Goal: Task Accomplishment & Management: Complete application form

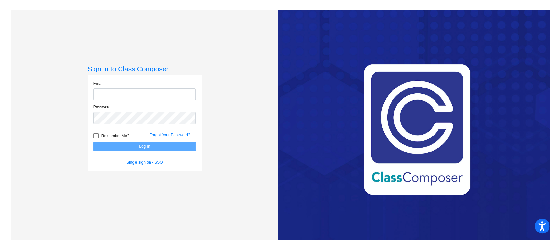
type input "[EMAIL_ADDRESS][DOMAIN_NAME]"
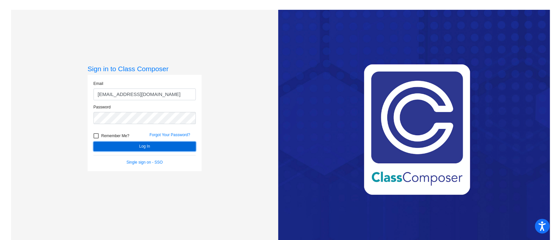
click at [146, 148] on button "Log In" at bounding box center [145, 145] width 102 height 9
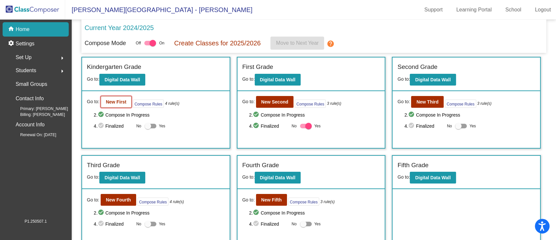
click at [119, 100] on b "New First" at bounding box center [116, 101] width 21 height 5
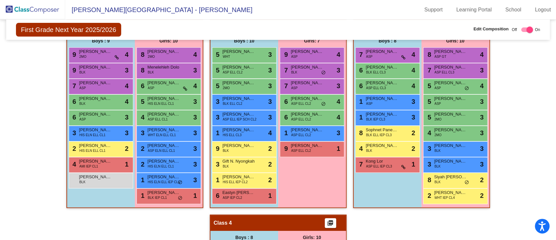
scroll to position [166, 0]
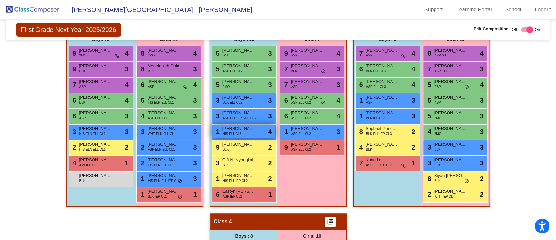
click at [232, 129] on span "[PERSON_NAME] [PERSON_NAME]" at bounding box center [239, 128] width 33 height 7
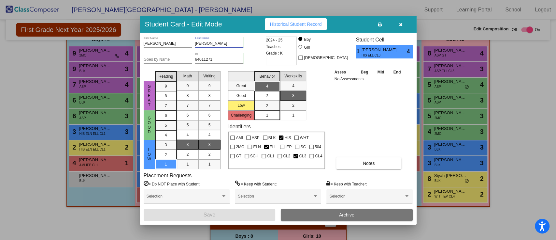
drag, startPoint x: 222, startPoint y: 41, endPoint x: 195, endPoint y: 43, distance: 27.1
click at [195, 43] on div "[PERSON_NAME] First Name [PERSON_NAME] Last Name" at bounding box center [204, 44] width 121 height 16
click at [399, 25] on icon "button" at bounding box center [401, 24] width 4 height 5
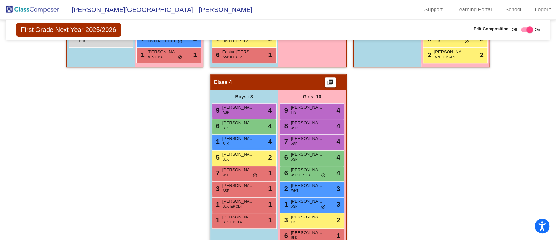
scroll to position [334, 0]
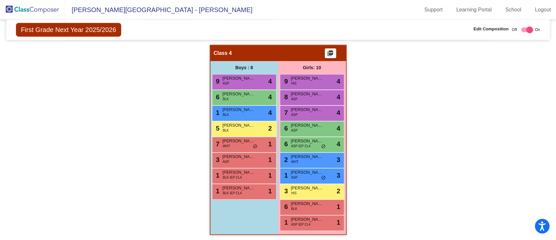
click at [34, 9] on img at bounding box center [32, 9] width 65 height 19
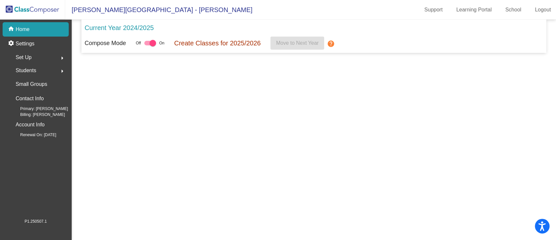
click at [36, 7] on img at bounding box center [32, 9] width 65 height 19
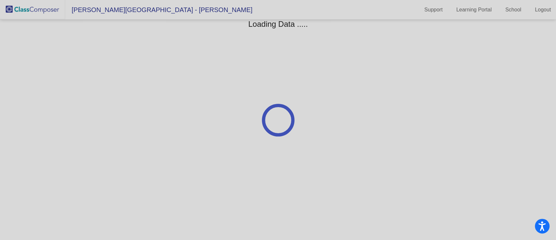
click at [397, 33] on div at bounding box center [278, 120] width 556 height 240
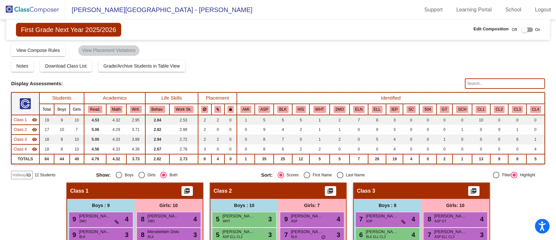
click at [44, 5] on img at bounding box center [32, 9] width 65 height 19
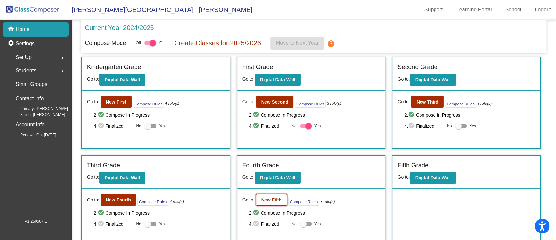
click at [268, 200] on b "New Fifth" at bounding box center [271, 199] width 21 height 5
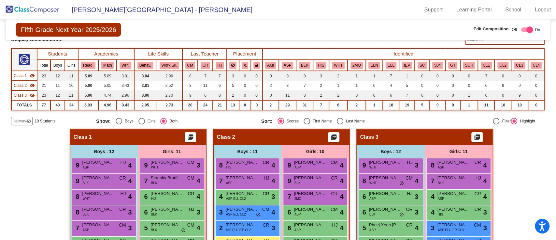
scroll to position [43, 0]
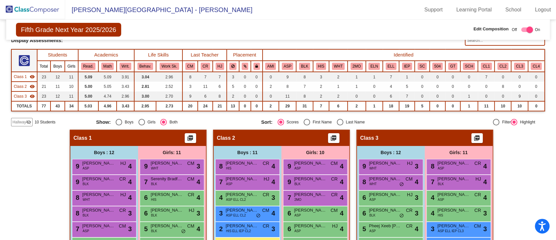
click at [475, 40] on input "text" at bounding box center [505, 40] width 80 height 10
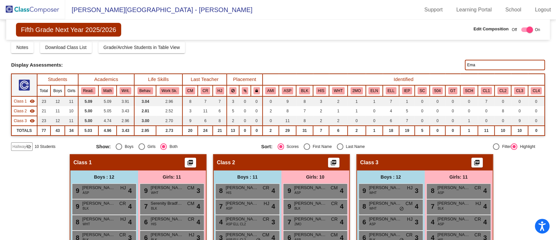
scroll to position [7, 0]
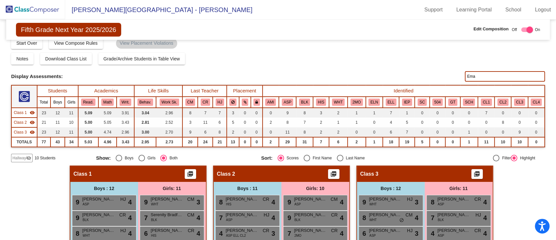
click at [22, 158] on span "Hallway" at bounding box center [19, 158] width 14 height 6
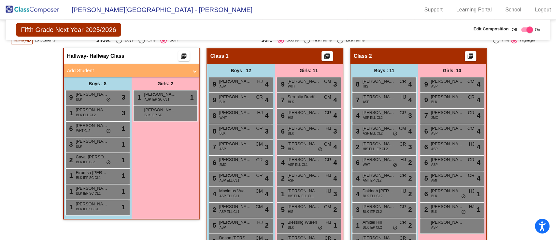
scroll to position [0, 0]
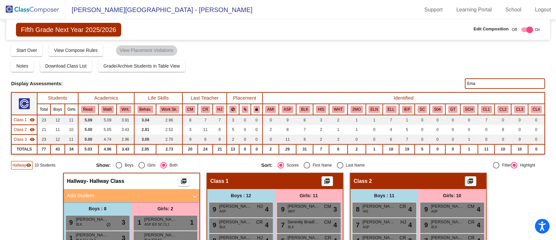
click at [476, 82] on input "Ema" at bounding box center [505, 83] width 80 height 10
type input "E"
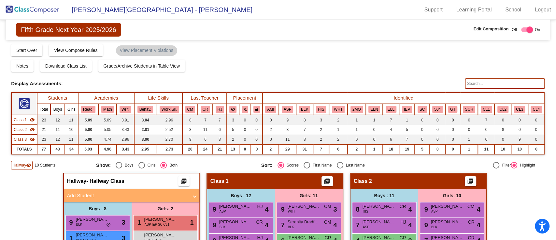
click at [30, 3] on img at bounding box center [32, 9] width 65 height 19
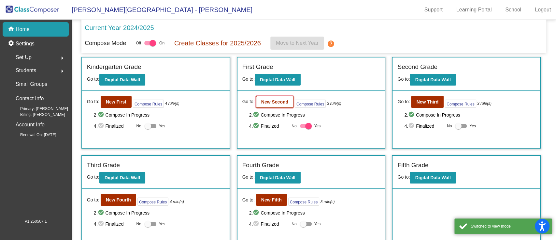
click at [287, 103] on b "New Second" at bounding box center [274, 101] width 27 height 5
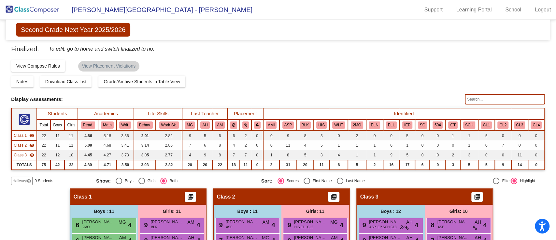
click at [19, 178] on span "Hallway" at bounding box center [19, 181] width 14 height 6
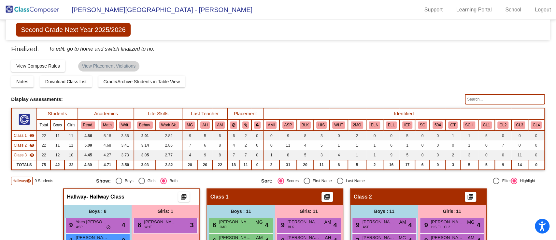
click at [31, 8] on img at bounding box center [32, 9] width 65 height 19
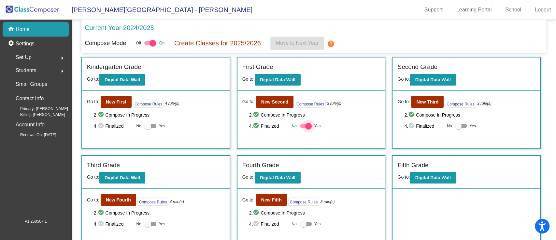
click at [307, 124] on div at bounding box center [308, 126] width 7 height 7
click at [303, 128] on input "Yes" at bounding box center [303, 128] width 0 height 0
checkbox input "false"
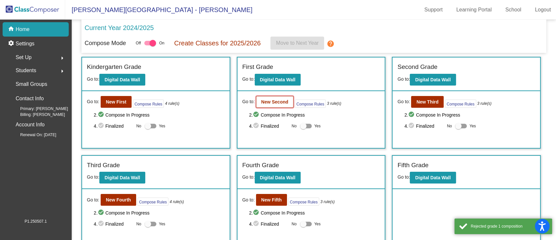
click at [285, 96] on button "New Second" at bounding box center [274, 102] width 37 height 12
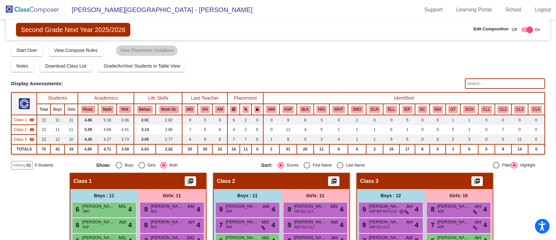
click at [19, 163] on span "Hallway" at bounding box center [19, 165] width 14 height 6
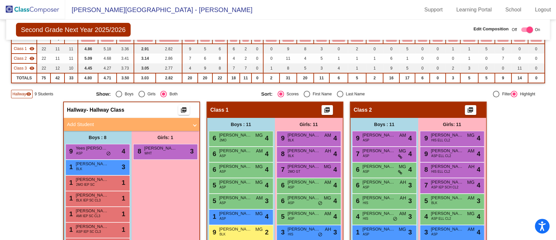
scroll to position [72, 0]
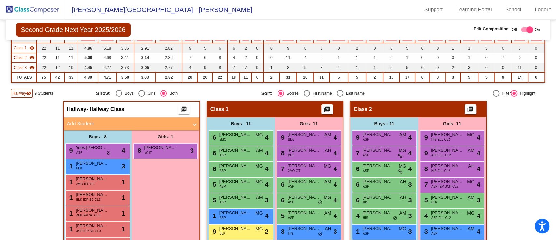
click at [166, 123] on mat-panel-title "Add Student" at bounding box center [127, 123] width 121 height 7
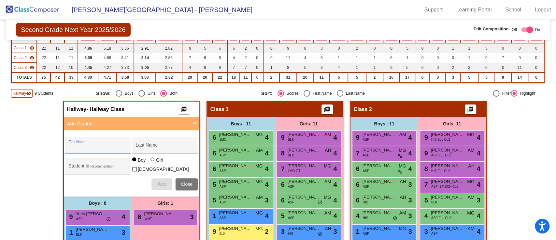
click at [101, 146] on input "First Name" at bounding box center [98, 147] width 59 height 5
click at [95, 162] on div "Student Id (Recommended)" at bounding box center [98, 167] width 59 height 13
paste input "64015737"
type input "64015737"
click at [151, 142] on div "Last Name" at bounding box center [165, 146] width 59 height 13
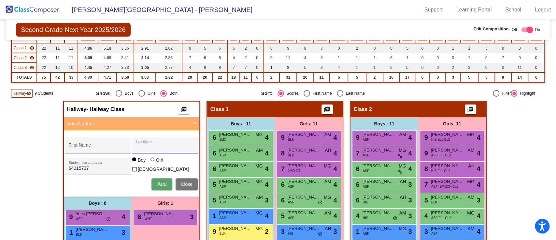
paste input "Decoteau"
type input "Decoteau"
click at [85, 140] on div "First Name" at bounding box center [98, 146] width 59 height 13
paste input "Aliyah"
type input "Aliyah"
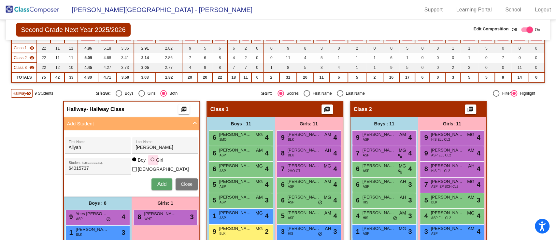
click at [152, 161] on div at bounding box center [153, 159] width 4 height 4
click at [153, 162] on input "Girl" at bounding box center [153, 162] width 0 height 0
radio input "true"
click at [159, 183] on span "Add" at bounding box center [161, 184] width 9 height 6
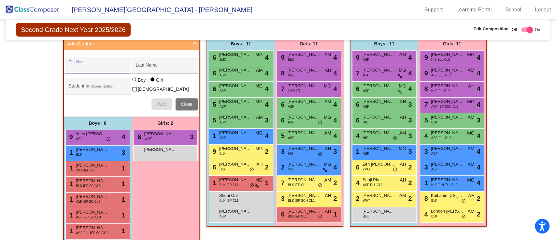
scroll to position [153, 0]
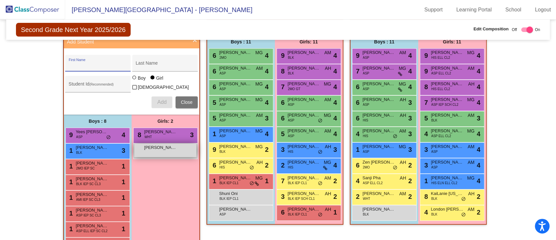
click at [159, 148] on span "Aliyah Decoteau" at bounding box center [160, 147] width 33 height 7
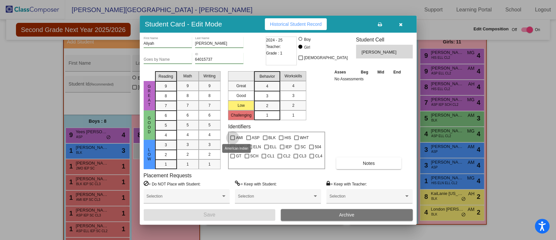
click at [231, 136] on div at bounding box center [232, 137] width 5 height 5
click at [232, 140] on input "AMI" at bounding box center [232, 140] width 0 height 0
checkbox input "true"
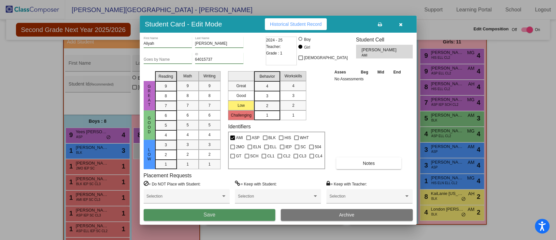
click at [218, 213] on button "Save" at bounding box center [210, 215] width 132 height 12
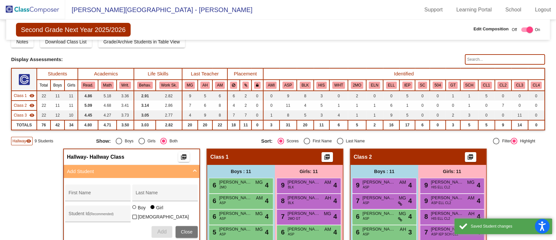
scroll to position [24, 0]
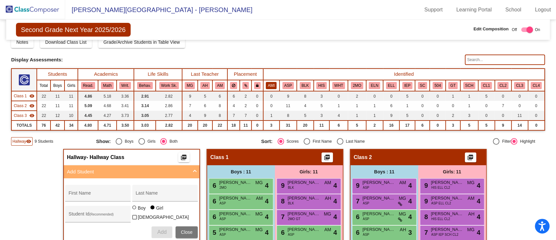
click at [269, 82] on button "AMI" at bounding box center [271, 85] width 11 height 7
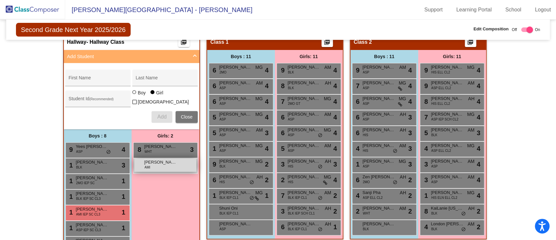
scroll to position [0, 0]
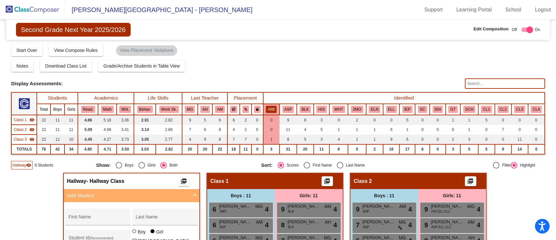
click at [271, 108] on button "AMI" at bounding box center [271, 109] width 11 height 7
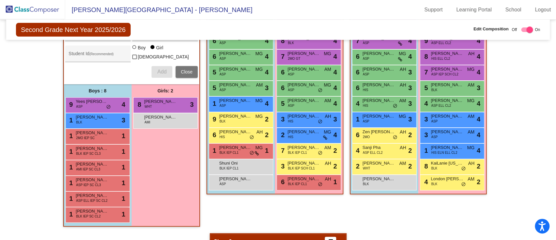
scroll to position [184, 0]
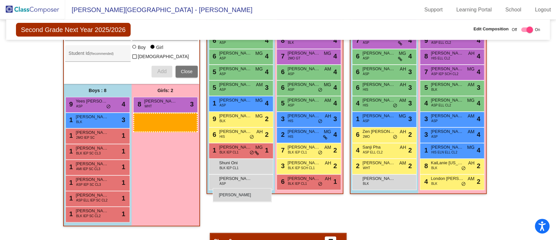
drag, startPoint x: 161, startPoint y: 117, endPoint x: 229, endPoint y: 220, distance: 122.9
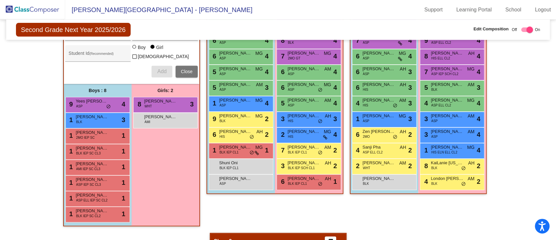
drag, startPoint x: 244, startPoint y: 207, endPoint x: 248, endPoint y: 208, distance: 3.6
click at [248, 208] on div "Class 1 picture_as_pdf Add Student First Name Last Name Student Id (Recommended…" at bounding box center [275, 110] width 137 height 244
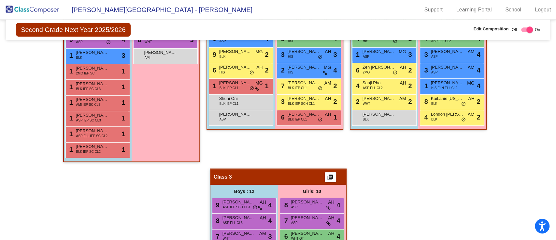
scroll to position [249, 0]
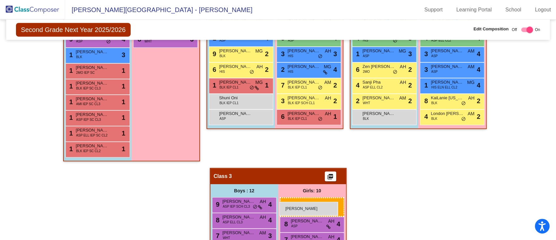
drag, startPoint x: 166, startPoint y: 48, endPoint x: 279, endPoint y: 201, distance: 190.8
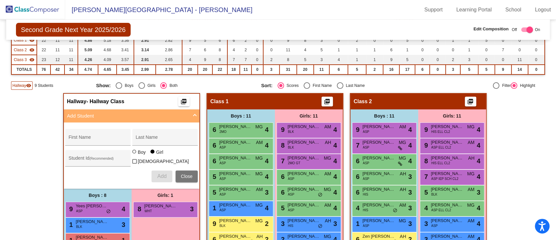
scroll to position [81, 0]
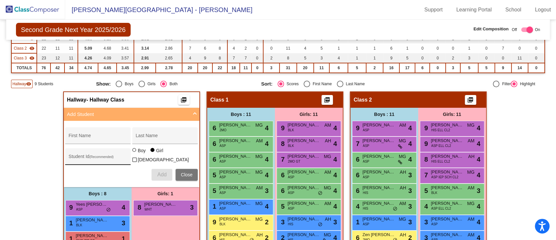
click at [78, 153] on div "Student Id (Recommended)" at bounding box center [98, 157] width 59 height 13
paste input "63988043"
type input "63988043"
click at [93, 135] on input "First Name" at bounding box center [98, 137] width 59 height 5
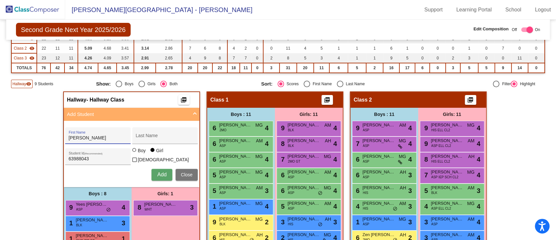
type input "Valeria"
paste input "Lemus Coreas"
type input "Lemus Coreas"
click at [159, 171] on span "Add" at bounding box center [161, 174] width 9 height 6
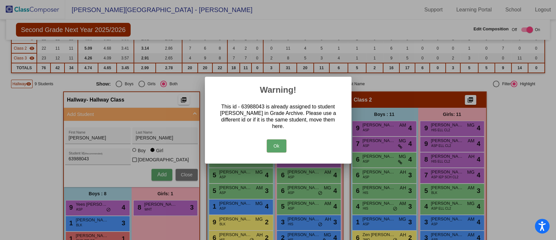
click at [279, 144] on button "Ok" at bounding box center [277, 145] width 20 height 13
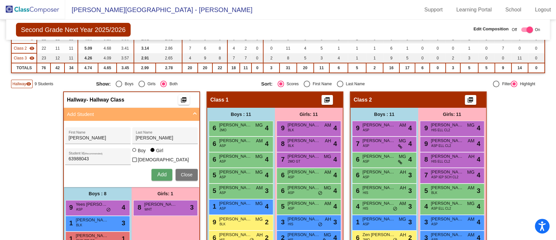
scroll to position [0, 0]
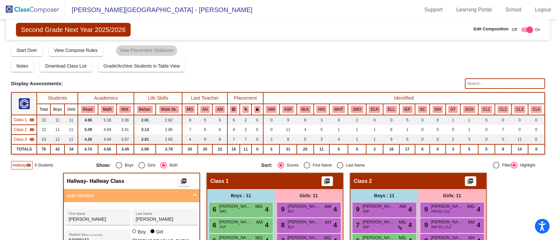
click at [49, 6] on img at bounding box center [32, 9] width 65 height 19
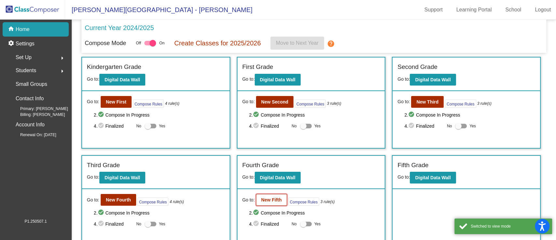
click at [263, 197] on b "New Fifth" at bounding box center [271, 199] width 21 height 5
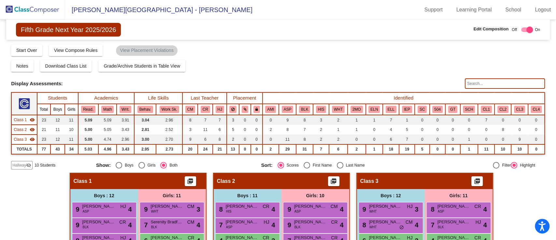
click at [472, 83] on input "text" at bounding box center [505, 83] width 80 height 10
type input "g"
click at [21, 159] on div "Display Scores for Years: 2023 - 2024 2024 - 2025 Grade/Archive Students in Tab…" at bounding box center [278, 106] width 534 height 125
click at [22, 164] on span "Hallway" at bounding box center [19, 165] width 14 height 6
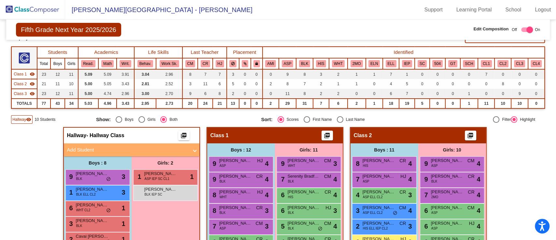
scroll to position [50, 0]
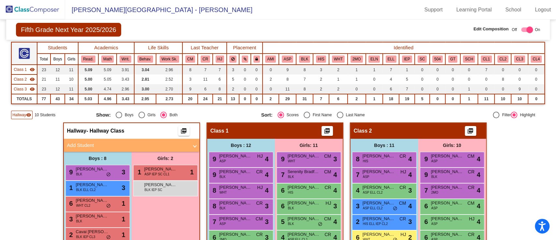
click at [98, 141] on mat-panel-title "Add Student" at bounding box center [127, 144] width 121 height 7
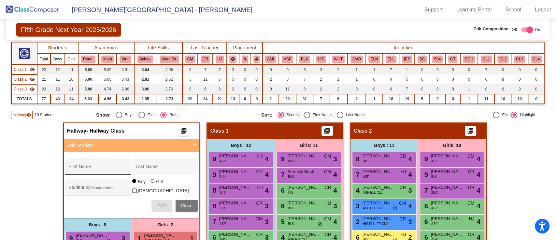
click at [94, 158] on div "First Name" at bounding box center [98, 166] width 66 height 17
type input "Ramone"
type input "Golden"
click at [85, 185] on div "Student Id (Recommended)" at bounding box center [98, 188] width 59 height 13
paste input "64003229"
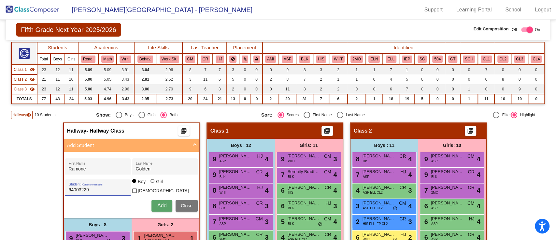
type input "64003229"
click at [163, 208] on button "Add" at bounding box center [162, 205] width 21 height 12
type input "R"
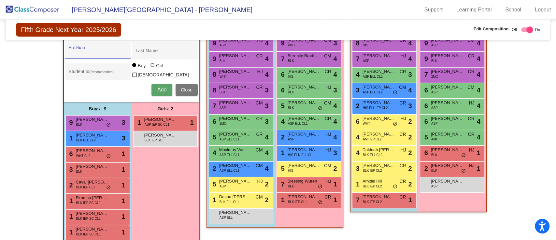
scroll to position [167, 0]
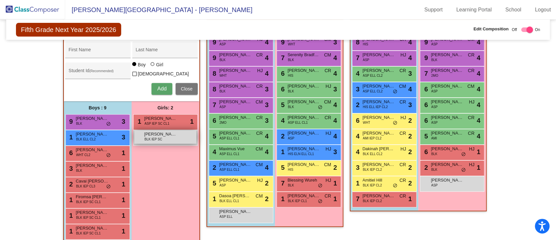
click at [156, 138] on span "BLK IEP SC" at bounding box center [154, 139] width 18 height 5
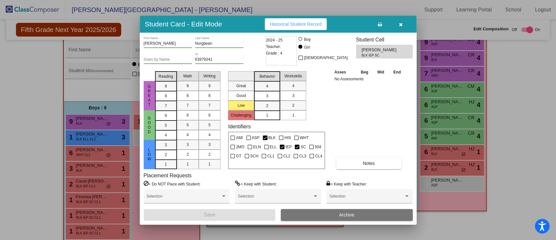
click at [400, 23] on icon "button" at bounding box center [401, 24] width 4 height 5
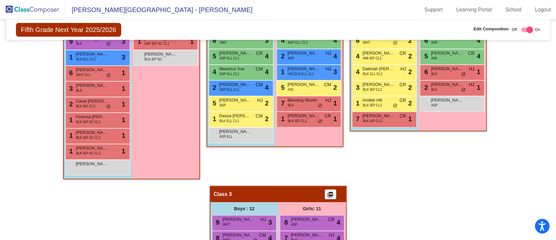
scroll to position [248, 0]
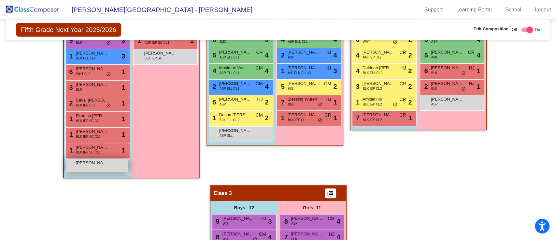
click at [95, 160] on span "Ramone Golden" at bounding box center [92, 162] width 33 height 7
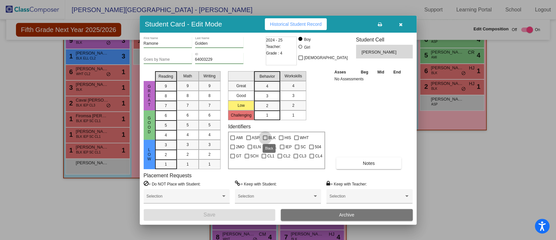
click at [266, 137] on div at bounding box center [265, 137] width 5 height 5
click at [265, 140] on input "BLK" at bounding box center [265, 140] width 0 height 0
checkbox input "true"
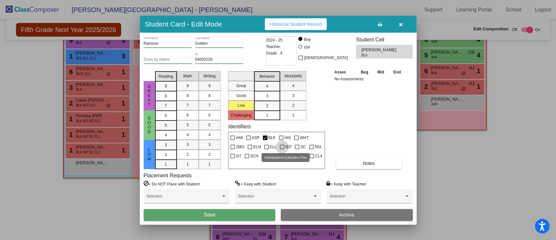
click at [284, 144] on div at bounding box center [282, 146] width 5 height 5
click at [282, 149] on input "IEP" at bounding box center [282, 149] width 0 height 0
checkbox input "true"
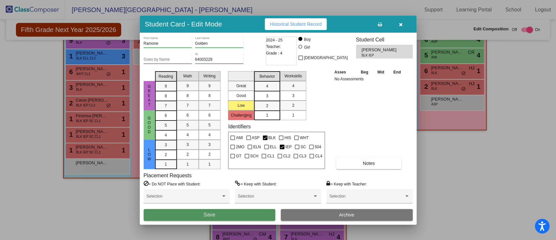
click at [222, 214] on button "Save" at bounding box center [210, 215] width 132 height 12
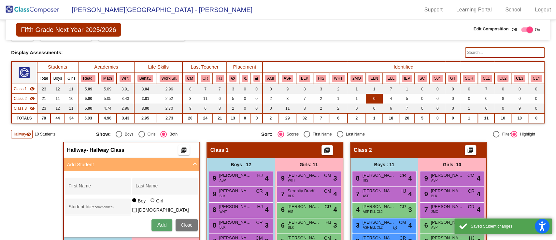
scroll to position [30, 0]
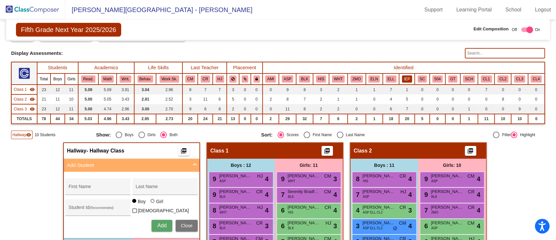
click at [404, 77] on button "IEP" at bounding box center [407, 78] width 10 height 7
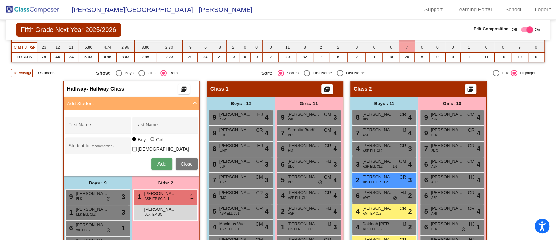
scroll to position [33, 0]
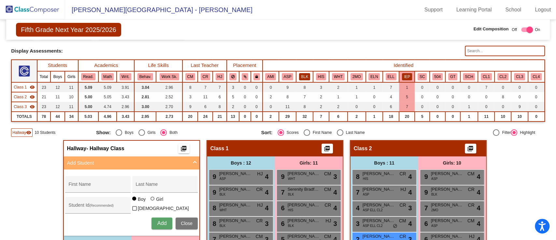
click at [305, 75] on button "BLK" at bounding box center [304, 76] width 11 height 7
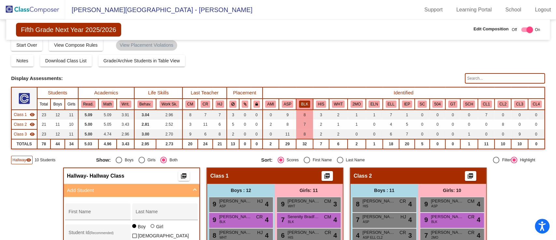
scroll to position [4, 0]
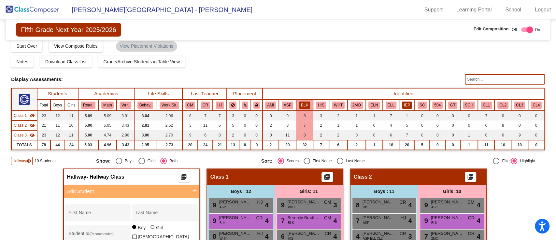
click at [405, 103] on button "IEP" at bounding box center [407, 104] width 10 height 7
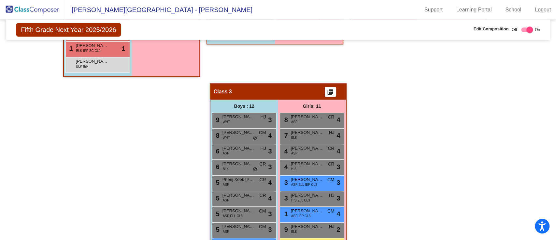
scroll to position [348, 0]
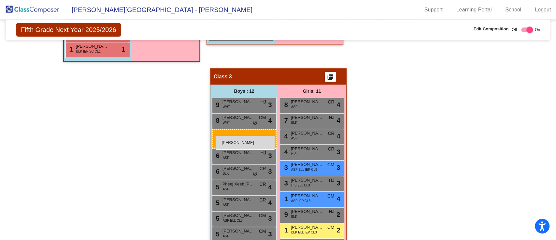
drag, startPoint x: 94, startPoint y: 61, endPoint x: 215, endPoint y: 134, distance: 141.2
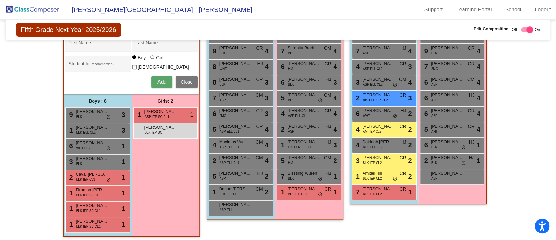
scroll to position [183, 0]
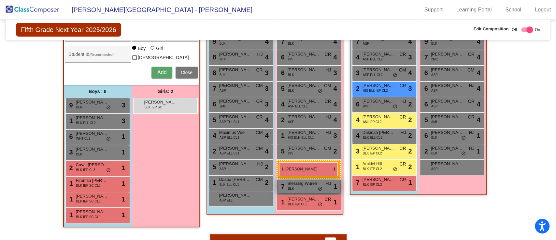
drag, startPoint x: 150, startPoint y: 101, endPoint x: 279, endPoint y: 162, distance: 143.2
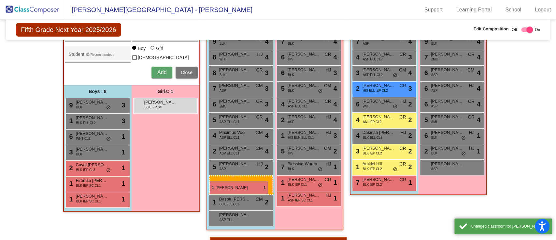
drag, startPoint x: 87, startPoint y: 196, endPoint x: 212, endPoint y: 175, distance: 126.2
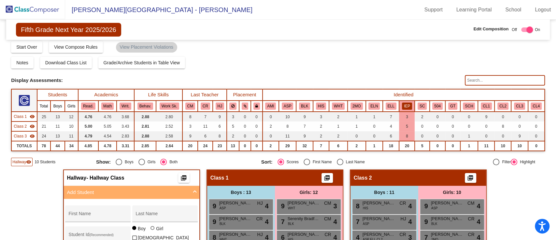
scroll to position [0, 0]
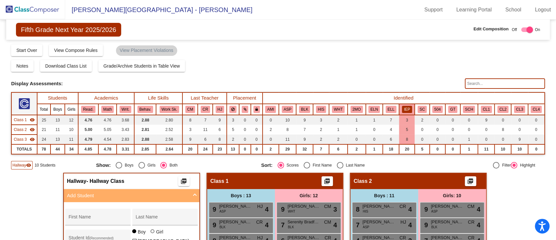
click at [405, 108] on button "IEP" at bounding box center [407, 109] width 10 height 7
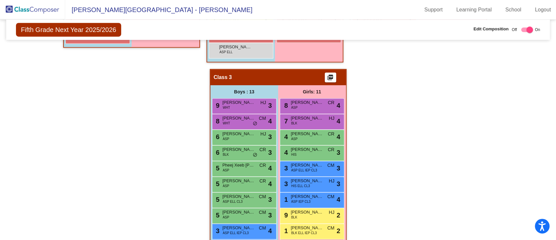
scroll to position [347, 0]
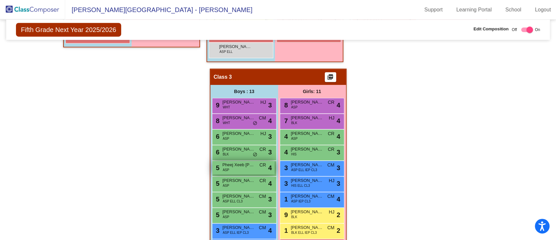
click at [234, 164] on span "Pheej Xeeb Vang" at bounding box center [239, 164] width 33 height 7
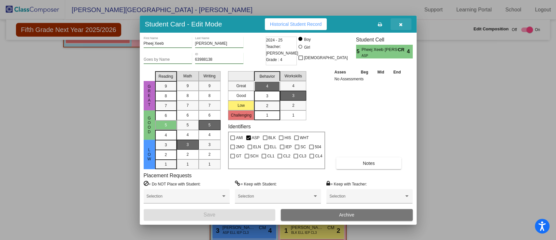
click at [399, 27] on button "button" at bounding box center [401, 24] width 21 height 12
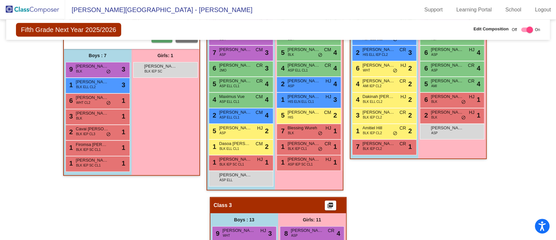
scroll to position [221, 0]
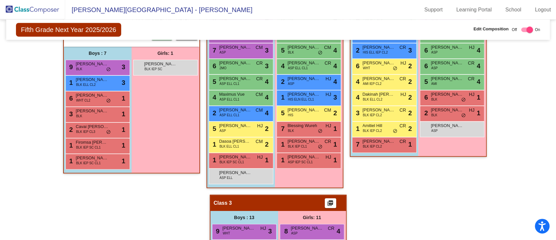
click at [24, 9] on img at bounding box center [32, 9] width 65 height 19
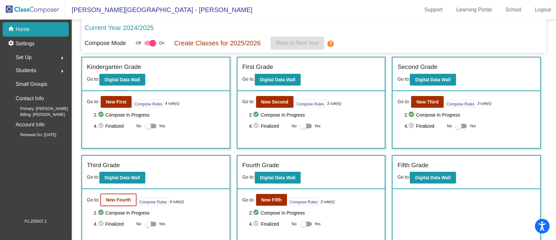
click at [124, 194] on button "New Fourth" at bounding box center [119, 200] width 36 height 12
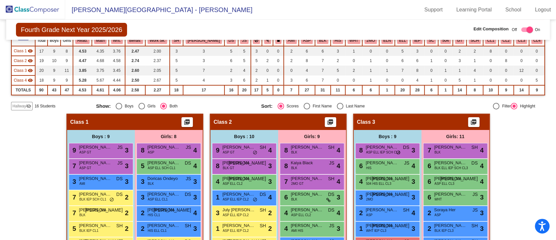
scroll to position [68, 0]
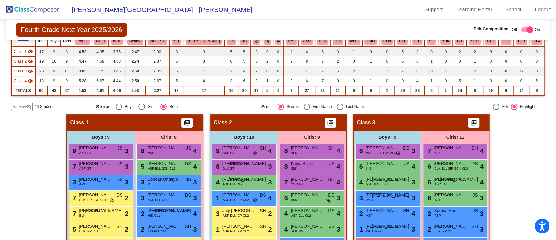
click at [19, 108] on span "Hallway" at bounding box center [19, 107] width 14 height 6
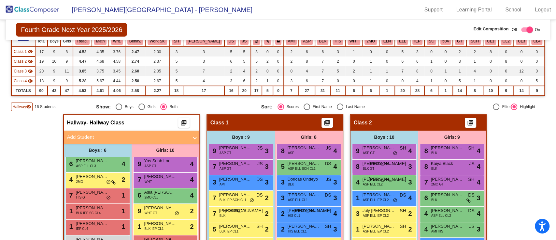
click at [88, 137] on mat-panel-title "Add Student" at bounding box center [127, 136] width 121 height 7
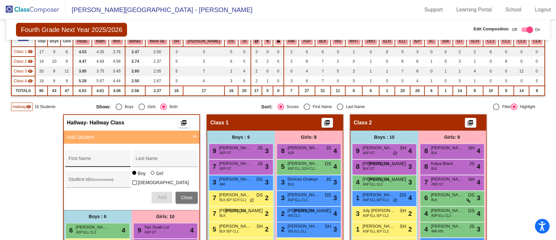
click at [89, 155] on div "First Name" at bounding box center [98, 159] width 59 height 13
paste input "Taiwo, Olafimihan"
click at [80, 159] on input "Taiwo, Olafimihan" at bounding box center [98, 160] width 59 height 5
type input "Olafimihan"
click at [157, 158] on input "Last Name" at bounding box center [165, 160] width 59 height 5
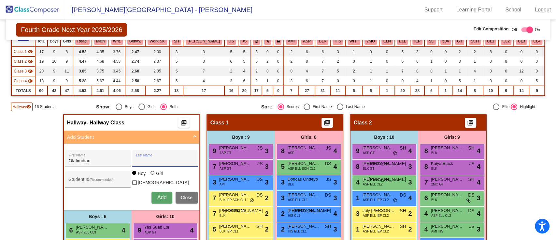
paste input "Taiwo"
type input "Taiwo"
click at [85, 175] on div "Student Id (Recommended)" at bounding box center [98, 180] width 59 height 13
paste input "63971464"
type input "63971464"
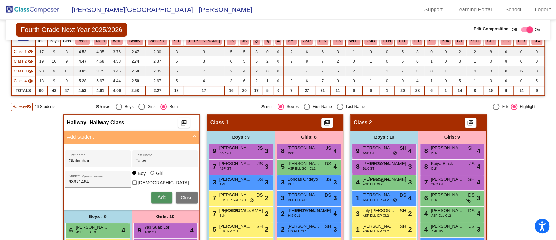
click at [160, 194] on span "Add" at bounding box center [161, 197] width 9 height 6
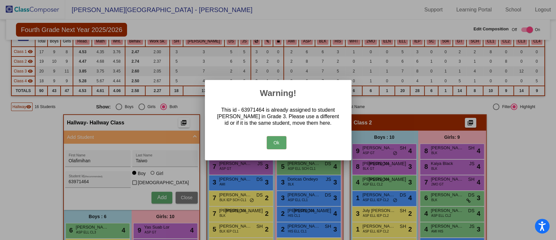
click at [274, 140] on button "Ok" at bounding box center [277, 142] width 20 height 13
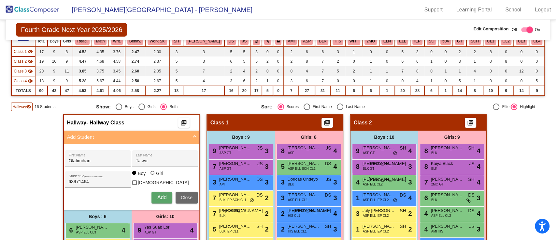
click at [187, 195] on span "Close" at bounding box center [187, 197] width 12 height 5
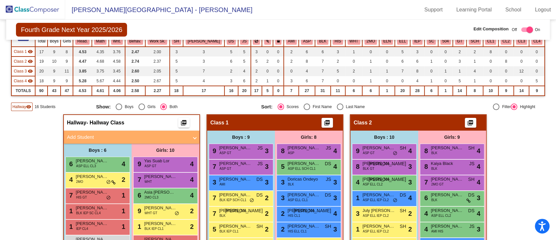
scroll to position [0, 0]
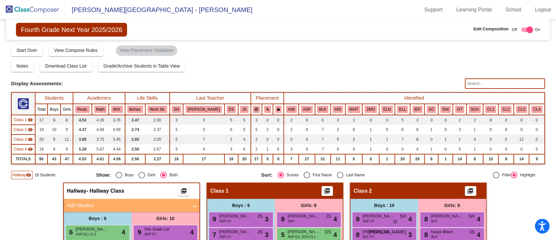
click at [35, 13] on img at bounding box center [32, 9] width 65 height 19
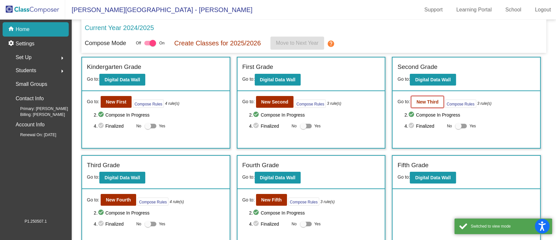
click at [430, 104] on button "New Third" at bounding box center [427, 102] width 33 height 12
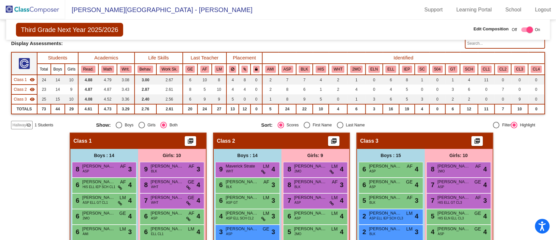
scroll to position [35, 0]
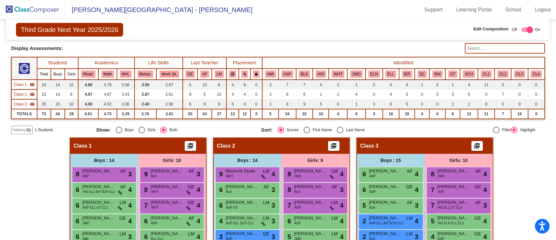
click at [20, 127] on span "Hallway" at bounding box center [19, 130] width 14 height 6
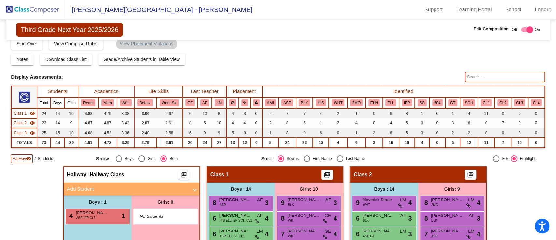
scroll to position [0, 0]
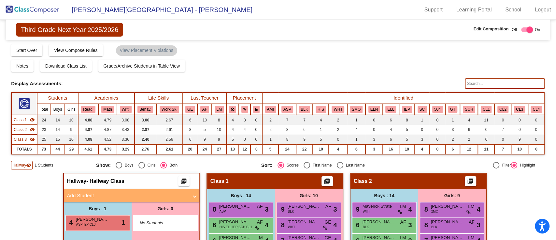
click at [493, 84] on input "text" at bounding box center [505, 83] width 80 height 10
paste input "63971464"
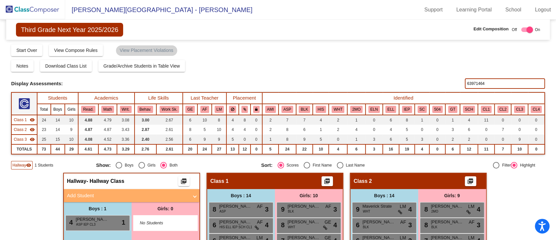
type input "63971464"
click at [34, 7] on img at bounding box center [32, 9] width 65 height 19
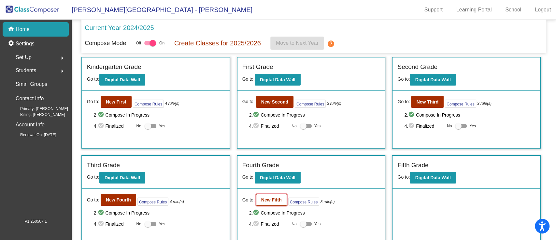
click at [272, 198] on b "New Fifth" at bounding box center [271, 199] width 21 height 5
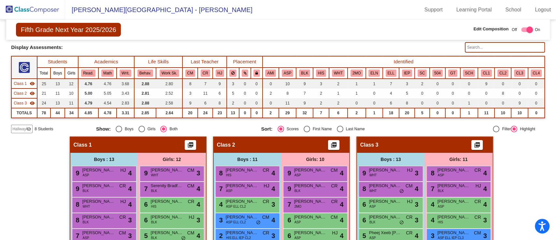
scroll to position [35, 0]
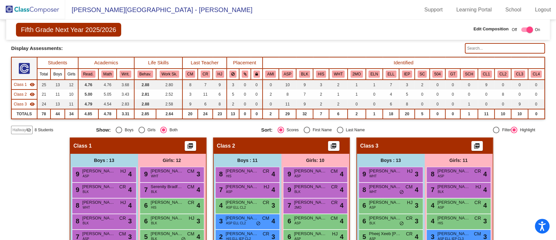
click at [22, 127] on span "Hallway" at bounding box center [19, 130] width 14 height 6
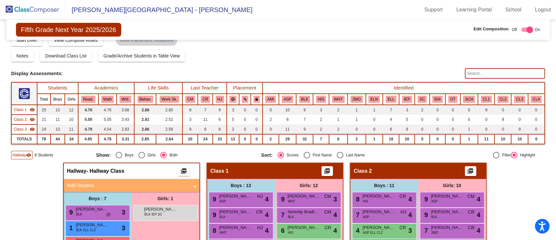
scroll to position [0, 0]
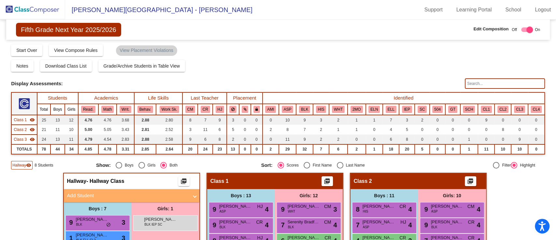
click at [44, 8] on img at bounding box center [32, 9] width 65 height 19
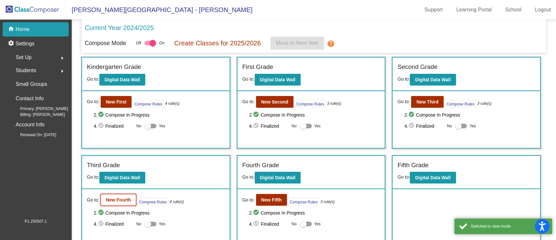
click at [119, 197] on b "New Fourth" at bounding box center [118, 199] width 25 height 5
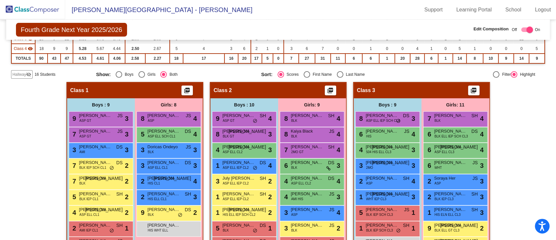
scroll to position [99, 0]
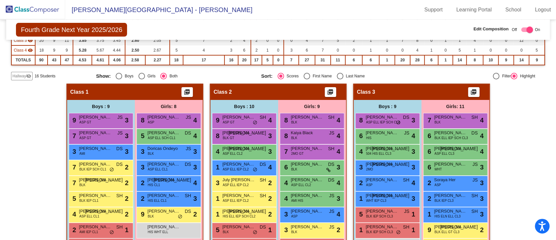
click at [20, 77] on span "Hallway" at bounding box center [19, 76] width 14 height 6
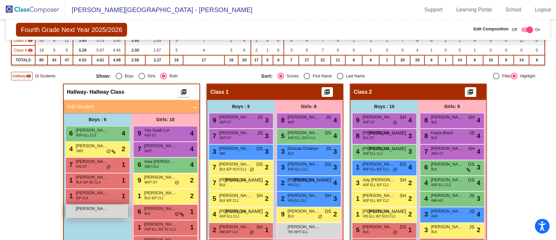
click at [87, 211] on div "Olafimiham Taiwo lock do_not_disturb_alt" at bounding box center [97, 210] width 62 height 13
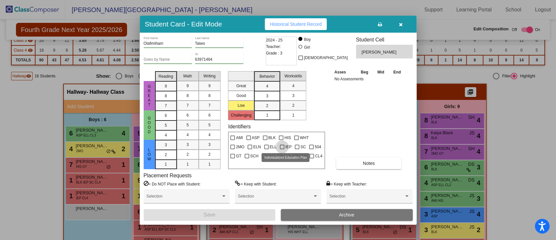
click at [282, 146] on div at bounding box center [282, 146] width 5 height 5
click at [282, 149] on input "IEP" at bounding box center [282, 149] width 0 height 0
checkbox input "true"
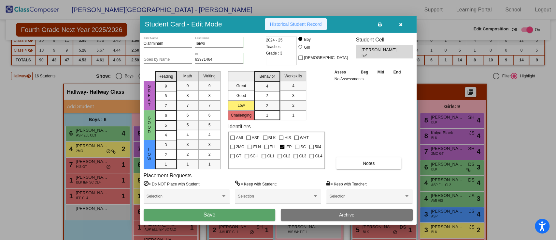
click at [299, 22] on span "Historical Student Record" at bounding box center [296, 24] width 52 height 5
click at [283, 54] on div "2024 - 25 Teacher: Grade : 3" at bounding box center [281, 50] width 31 height 29
click at [401, 23] on icon "button" at bounding box center [401, 24] width 4 height 5
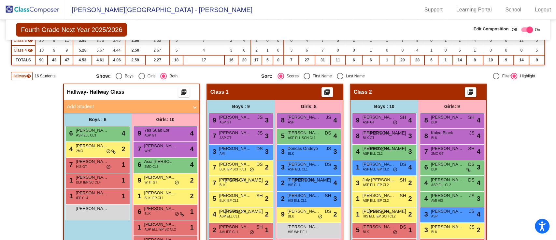
scroll to position [0, 0]
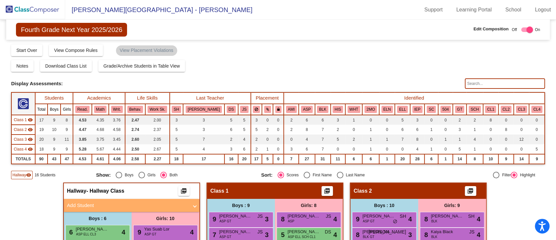
click at [40, 9] on img at bounding box center [32, 9] width 65 height 19
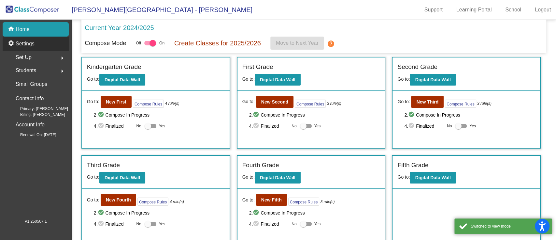
click at [31, 40] on p "Settings" at bounding box center [25, 44] width 19 height 8
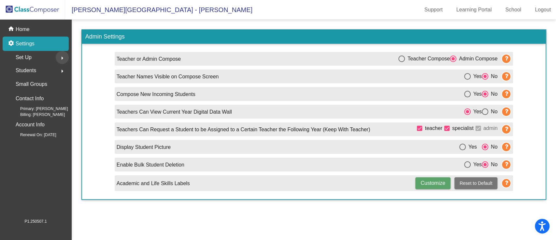
click at [61, 57] on mat-icon "arrow_right" at bounding box center [62, 58] width 8 height 8
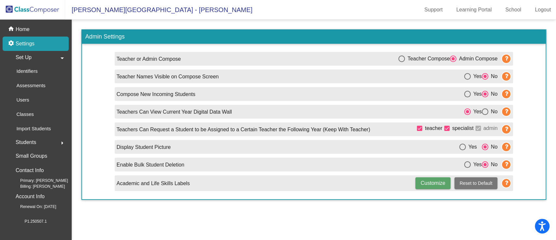
click at [39, 144] on div "Students arrow_right" at bounding box center [38, 142] width 62 height 13
click at [39, 144] on p "All Students" at bounding box center [29, 142] width 26 height 8
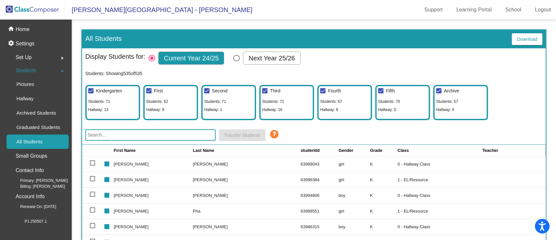
click at [146, 136] on input "text" at bounding box center [150, 134] width 130 height 11
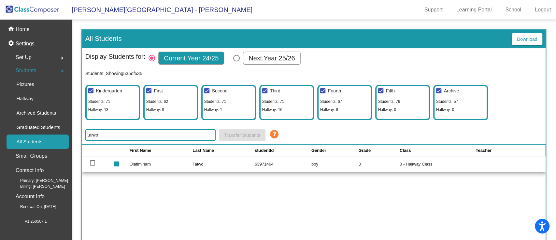
type input "taiwo"
click at [91, 163] on div at bounding box center [92, 162] width 5 height 5
click at [92, 165] on input "select row 240" at bounding box center [92, 165] width 0 height 0
checkbox input "true"
click at [238, 133] on span "Transfer Students" at bounding box center [242, 134] width 36 height 5
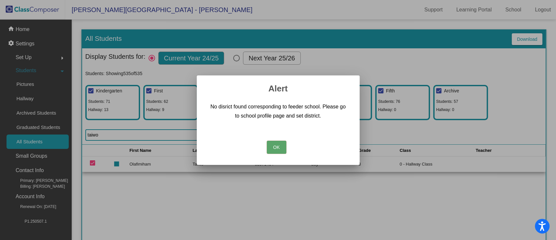
click at [279, 149] on button "OK" at bounding box center [277, 146] width 20 height 13
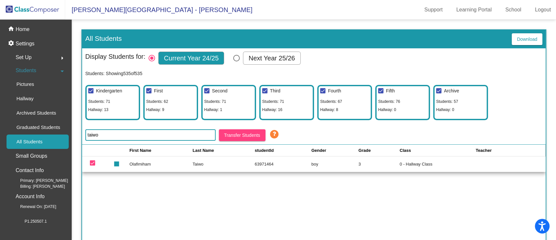
click at [363, 160] on td "3" at bounding box center [378, 164] width 41 height 16
click at [32, 29] on div "home Home" at bounding box center [36, 29] width 66 height 14
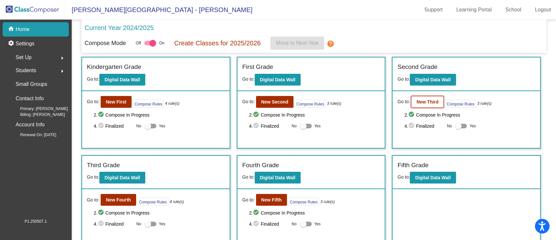
click at [416, 100] on b "New Third" at bounding box center [427, 101] width 22 height 5
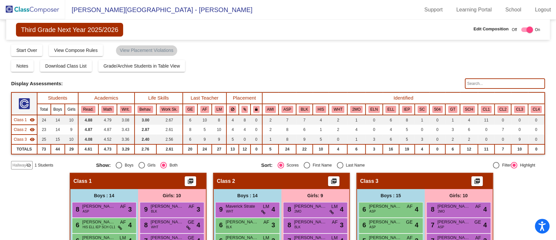
click at [475, 83] on input "text" at bounding box center [505, 83] width 80 height 10
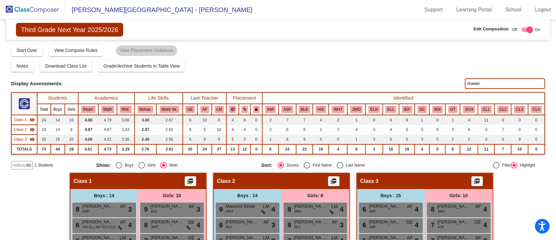
type input "chasen"
click at [16, 163] on span "Hallway" at bounding box center [19, 165] width 14 height 6
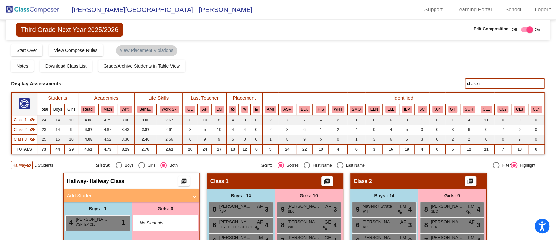
click at [194, 193] on span at bounding box center [195, 195] width 3 height 7
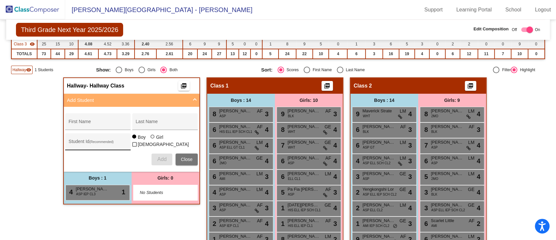
scroll to position [95, 0]
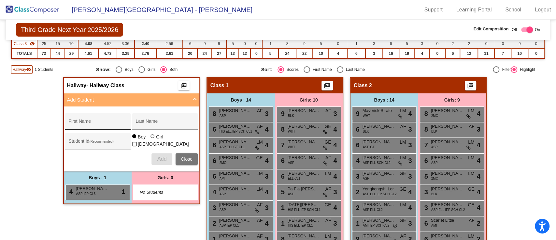
click at [96, 116] on div "First Name" at bounding box center [98, 122] width 59 height 13
type input "Chasen"
type input "Vang"
click at [102, 136] on div "Student Id (Recommended)" at bounding box center [98, 142] width 59 height 13
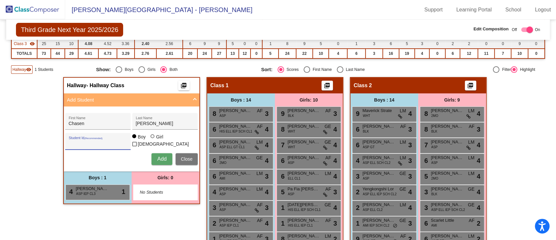
paste input "63980818"
type input "63980818"
click at [158, 161] on span "Add" at bounding box center [161, 159] width 9 height 6
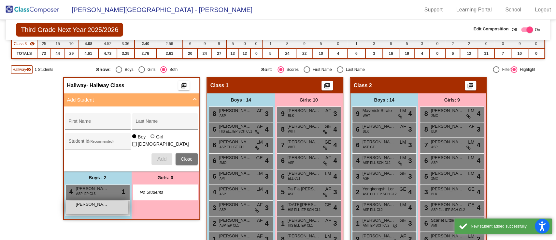
click at [89, 204] on span "Chasen Vang" at bounding box center [92, 204] width 33 height 7
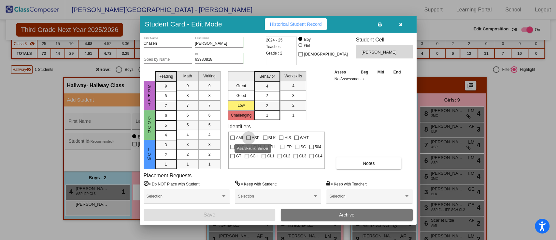
click at [248, 137] on div at bounding box center [248, 137] width 5 height 5
click at [248, 140] on input "ASP" at bounding box center [248, 140] width 0 height 0
checkbox input "true"
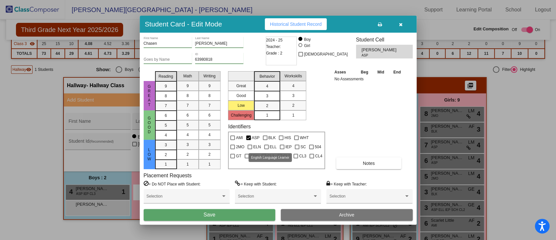
click at [266, 147] on div at bounding box center [266, 146] width 5 height 5
click at [266, 149] on input "ELL" at bounding box center [266, 149] width 0 height 0
checkbox input "true"
click at [283, 147] on div at bounding box center [282, 146] width 5 height 5
click at [282, 149] on input "IEP" at bounding box center [282, 149] width 0 height 0
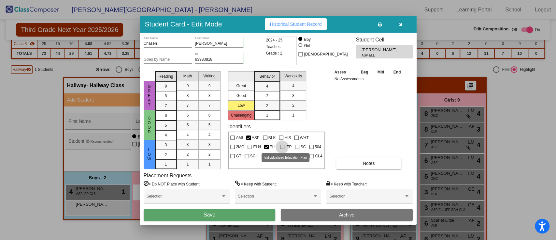
checkbox input "true"
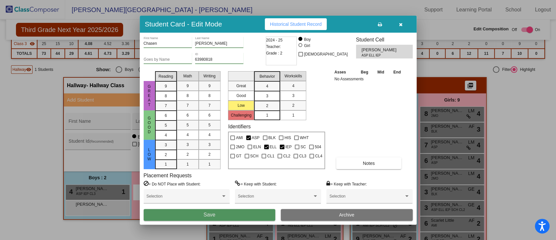
click at [228, 213] on button "Save" at bounding box center [210, 215] width 132 height 12
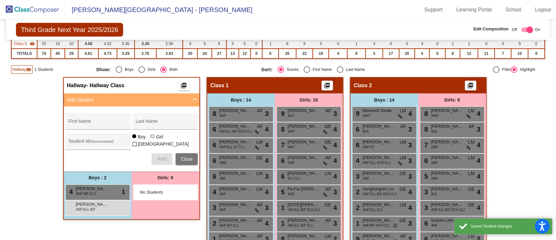
scroll to position [0, 0]
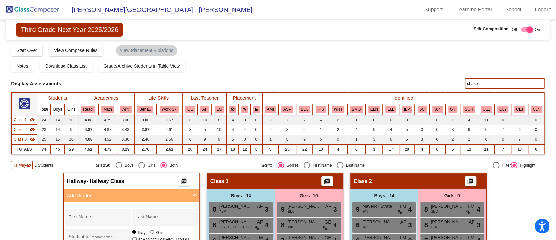
click at [477, 83] on input "chasen" at bounding box center [505, 83] width 80 height 10
type input "c"
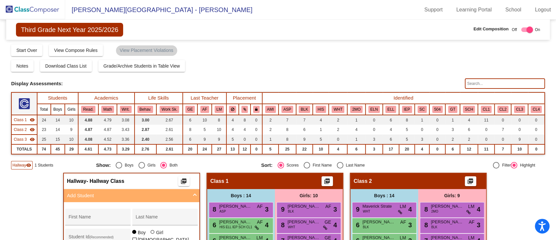
click at [405, 112] on th "IEP" at bounding box center [407, 109] width 16 height 11
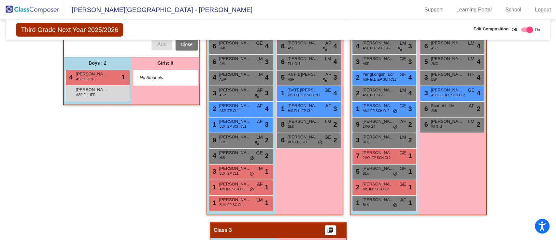
scroll to position [211, 0]
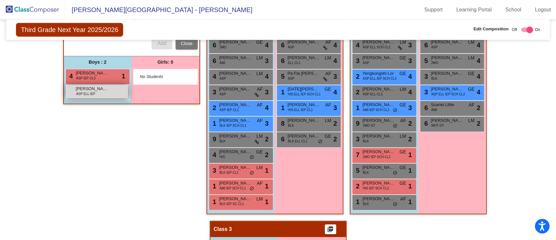
click at [92, 89] on span "Chasen Vang" at bounding box center [92, 88] width 33 height 7
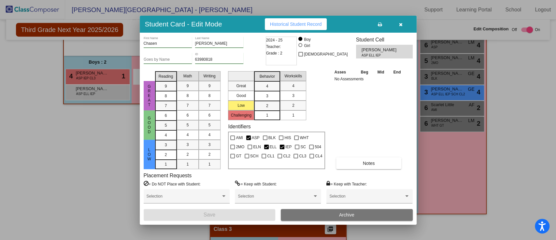
click at [401, 20] on button "button" at bounding box center [401, 24] width 21 height 12
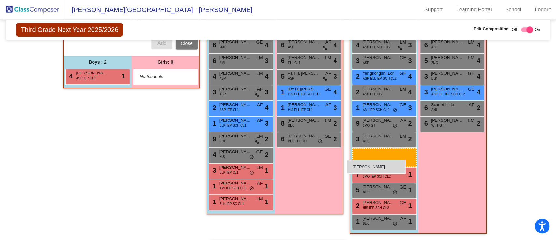
drag, startPoint x: 79, startPoint y: 90, endPoint x: 347, endPoint y: 160, distance: 276.8
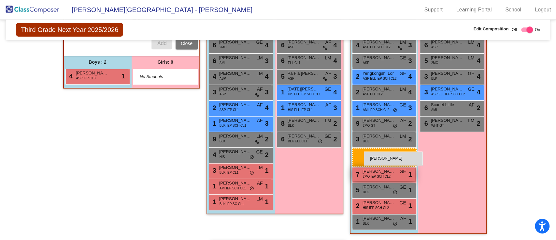
drag, startPoint x: 90, startPoint y: 90, endPoint x: 363, endPoint y: 151, distance: 279.9
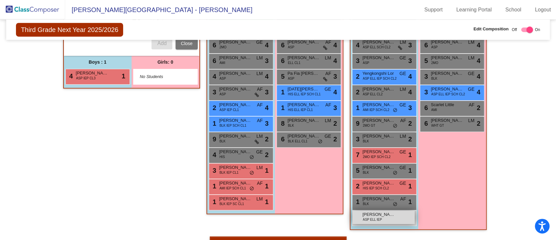
click at [373, 217] on span "ASP ELL IEP" at bounding box center [372, 219] width 19 height 5
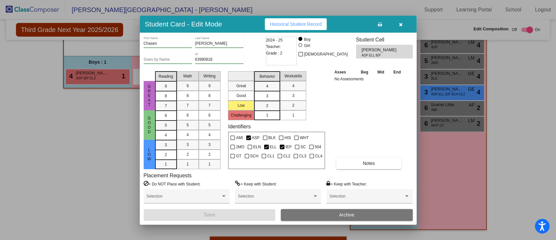
click at [401, 23] on icon "button" at bounding box center [401, 24] width 4 height 5
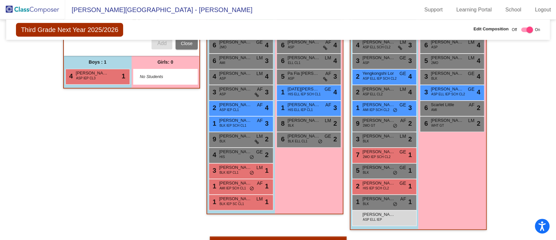
drag, startPoint x: 155, startPoint y: 87, endPoint x: 149, endPoint y: 77, distance: 11.5
click at [149, 77] on div "Hallway - Hallway Class picture_as_pdf Add Student First Name Last Name Student…" at bounding box center [131, 25] width 137 height 127
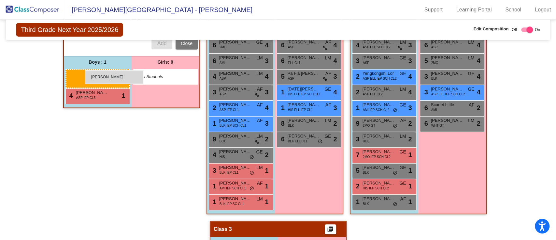
drag, startPoint x: 383, startPoint y: 222, endPoint x: 85, endPoint y: 70, distance: 333.9
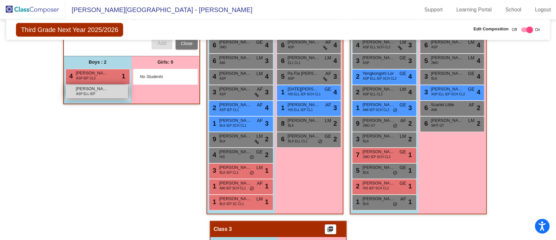
click at [93, 90] on span "Chasen Vang" at bounding box center [92, 88] width 33 height 7
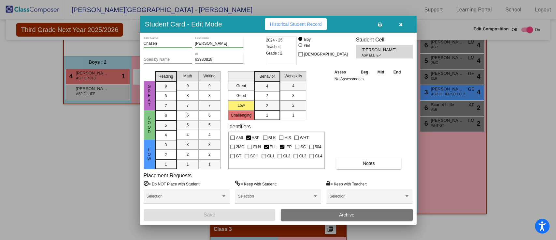
click at [400, 27] on button "button" at bounding box center [401, 24] width 21 height 12
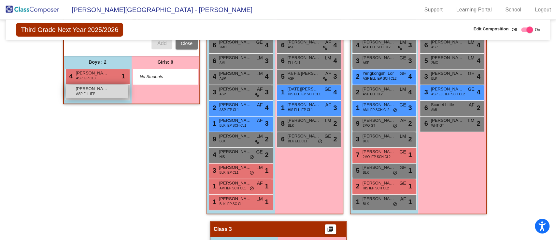
click at [93, 93] on span "ASP ELL IEP" at bounding box center [85, 93] width 19 height 5
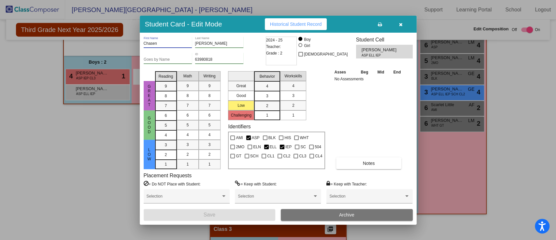
click at [170, 43] on input "Chasen" at bounding box center [168, 43] width 48 height 5
click at [209, 64] on div "63980818 ID" at bounding box center [219, 60] width 48 height 16
drag, startPoint x: 214, startPoint y: 57, endPoint x: 167, endPoint y: 57, distance: 47.6
click at [167, 57] on div "Goes by Name 63980818 ID" at bounding box center [204, 60] width 121 height 16
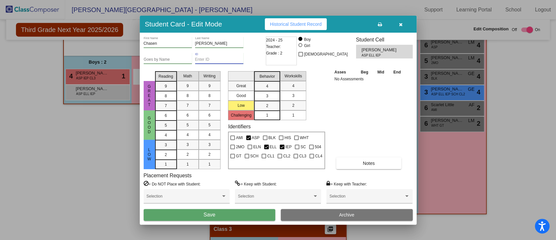
paste input "63980835"
type input "63980835"
click at [163, 45] on input "Chasen" at bounding box center [168, 43] width 48 height 5
type input "C"
type input "Tyson"
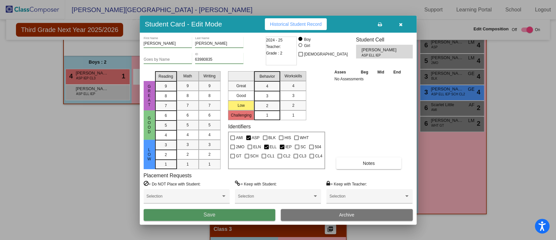
click at [234, 212] on button "Save" at bounding box center [210, 215] width 132 height 12
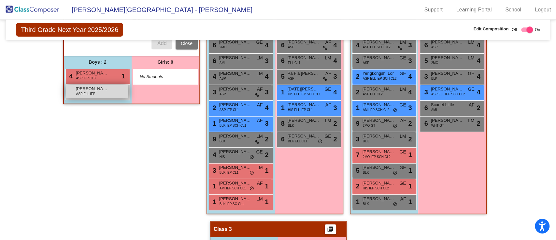
click at [96, 90] on span "Tyson Vang" at bounding box center [92, 88] width 33 height 7
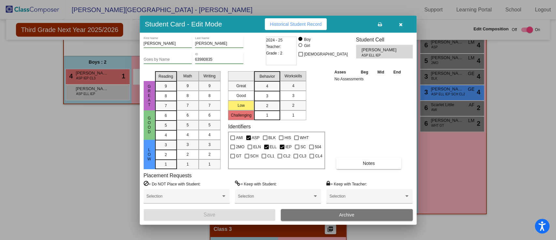
click at [285, 50] on div "2024 - 25 Teacher: Grade : 2" at bounding box center [281, 50] width 31 height 29
click at [401, 25] on icon "button" at bounding box center [401, 24] width 4 height 5
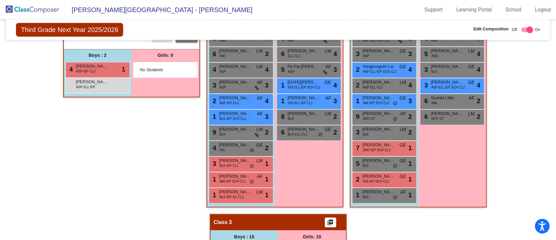
scroll to position [219, 0]
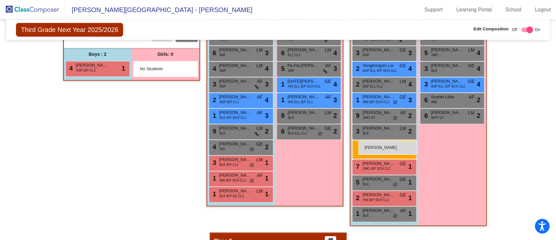
drag, startPoint x: 84, startPoint y: 81, endPoint x: 358, endPoint y: 140, distance: 280.7
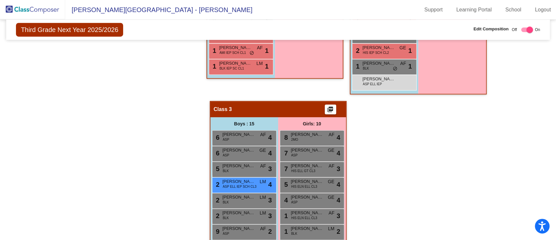
scroll to position [316, 0]
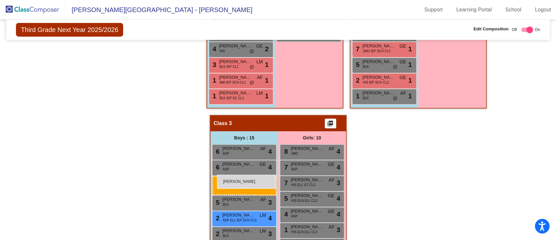
drag, startPoint x: 376, startPoint y: 108, endPoint x: 217, endPoint y: 174, distance: 172.7
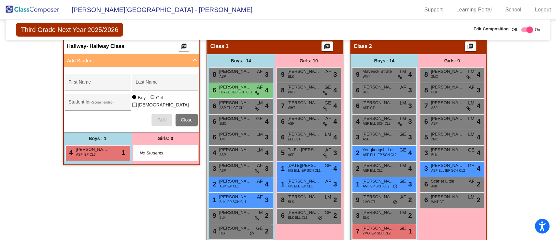
scroll to position [0, 0]
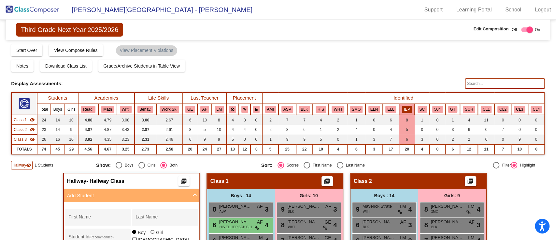
click at [39, 8] on img at bounding box center [32, 9] width 65 height 19
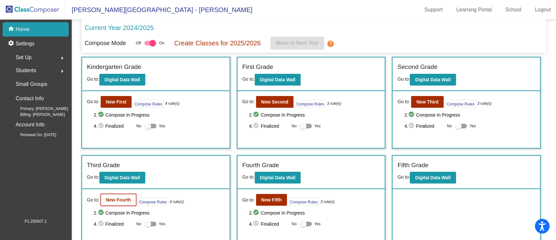
click at [110, 198] on b "New Fourth" at bounding box center [118, 199] width 25 height 5
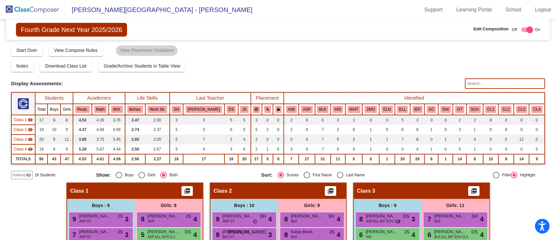
click at [23, 173] on span "Hallway" at bounding box center [19, 175] width 14 height 6
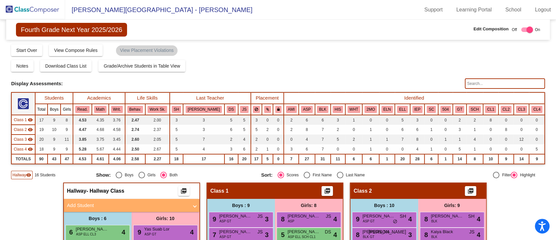
click at [96, 204] on mat-panel-title "Add Student" at bounding box center [127, 204] width 121 height 7
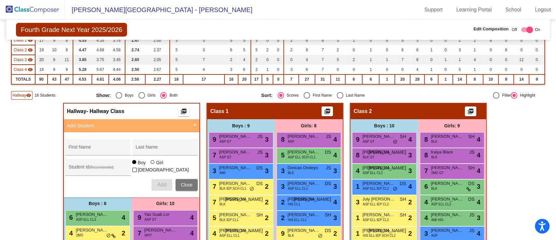
scroll to position [110, 0]
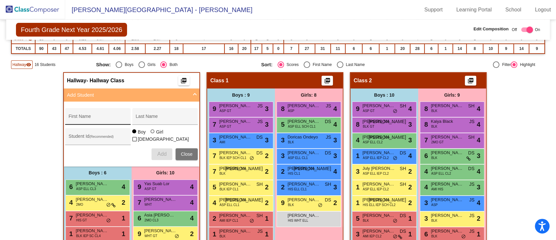
click at [101, 115] on div "First Name" at bounding box center [98, 117] width 59 height 13
type input "Chasen"
type input "Vang"
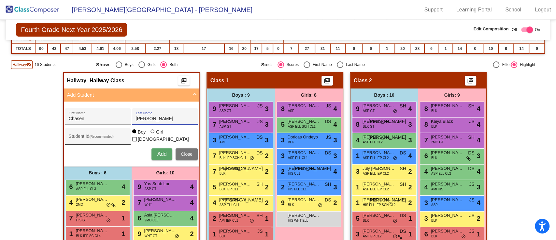
click at [98, 132] on div "Student Id (Recommended)" at bounding box center [98, 137] width 59 height 13
paste input "63980818"
type input "63980818"
click at [159, 154] on span "Add" at bounding box center [161, 154] width 9 height 6
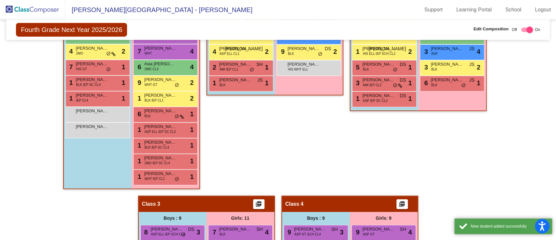
scroll to position [261, 0]
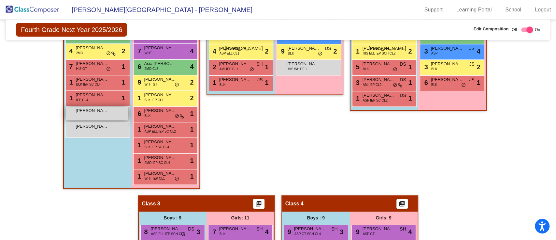
click at [90, 112] on span "Chasen Vang" at bounding box center [92, 110] width 33 height 7
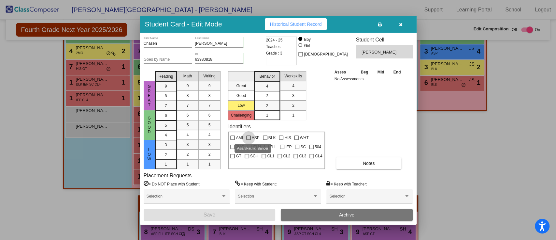
click at [247, 136] on div at bounding box center [248, 137] width 5 height 5
click at [248, 140] on input "ASP" at bounding box center [248, 140] width 0 height 0
checkbox input "true"
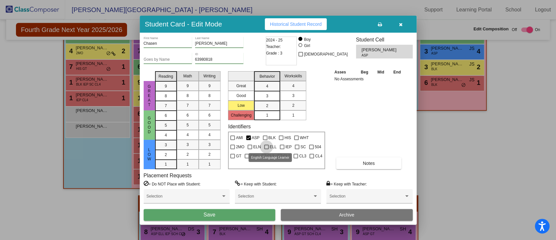
click at [267, 145] on div at bounding box center [266, 146] width 5 height 5
click at [267, 149] on input "ELL" at bounding box center [266, 149] width 0 height 0
checkbox input "true"
click at [285, 145] on label "IEP" at bounding box center [286, 147] width 12 height 8
click at [282, 149] on input "IEP" at bounding box center [282, 149] width 0 height 0
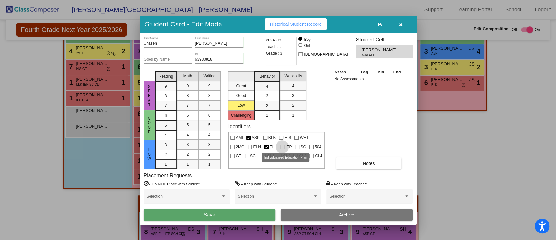
checkbox input "true"
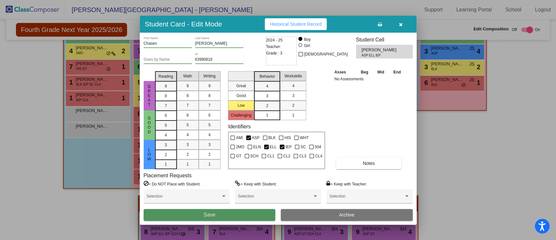
click at [237, 212] on button "Save" at bounding box center [210, 215] width 132 height 12
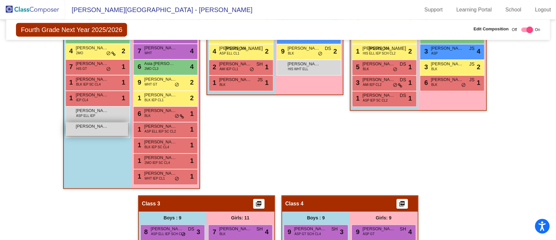
click at [98, 126] on span "Olafimiham Taiwo" at bounding box center [92, 126] width 33 height 7
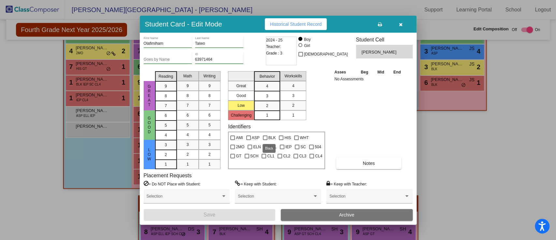
click at [266, 135] on div at bounding box center [265, 137] width 5 height 5
click at [265, 140] on input "BLK" at bounding box center [265, 140] width 0 height 0
checkbox input "true"
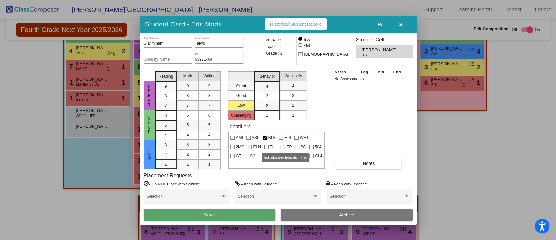
click at [281, 145] on div at bounding box center [282, 146] width 5 height 5
click at [282, 149] on input "IEP" at bounding box center [282, 149] width 0 height 0
checkbox input "true"
click at [212, 215] on span "Save" at bounding box center [210, 214] width 12 height 6
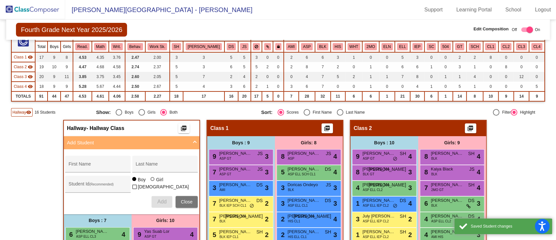
scroll to position [0, 0]
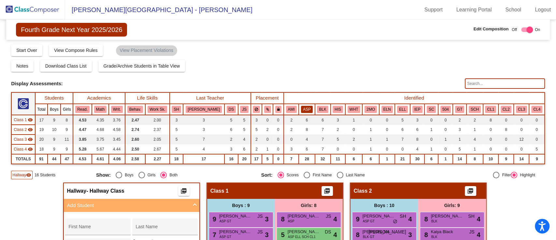
click at [301, 107] on button "ASP" at bounding box center [307, 109] width 12 height 7
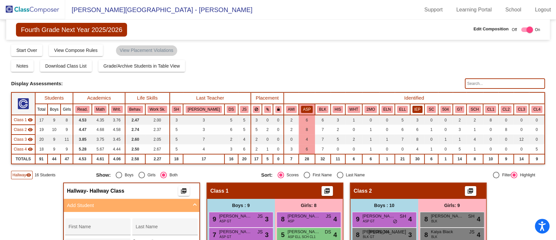
click at [413, 107] on button "IEP" at bounding box center [418, 109] width 10 height 7
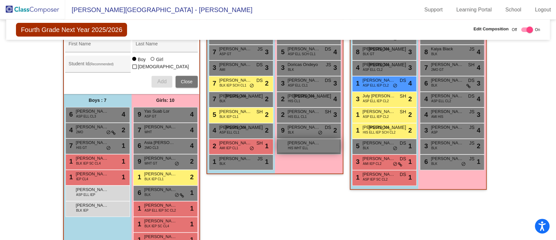
scroll to position [182, 0]
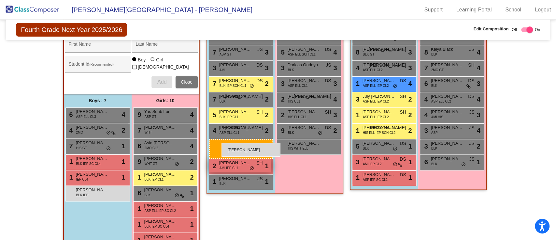
drag, startPoint x: 84, startPoint y: 190, endPoint x: 219, endPoint y: 140, distance: 144.1
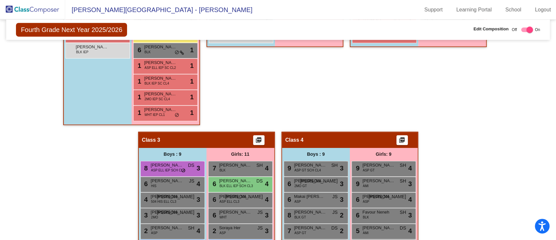
scroll to position [309, 0]
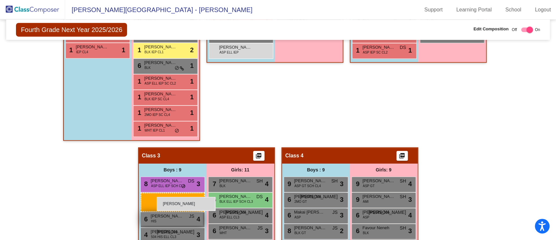
drag, startPoint x: 88, startPoint y: 61, endPoint x: 156, endPoint y: 197, distance: 151.9
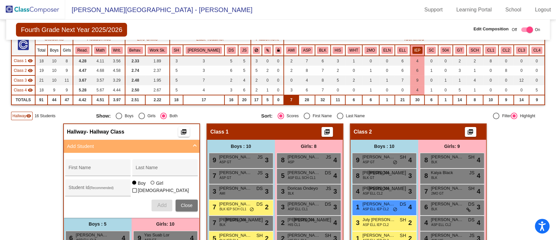
scroll to position [59, 0]
click at [40, 11] on img at bounding box center [32, 9] width 65 height 19
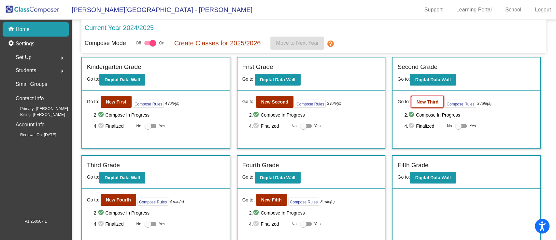
click at [429, 98] on button "New Third" at bounding box center [427, 102] width 33 height 12
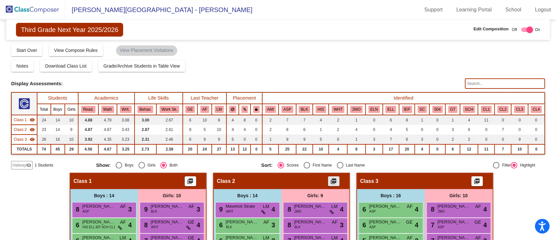
click at [334, 179] on mat-icon "picture_as_pdf" at bounding box center [334, 182] width 8 height 9
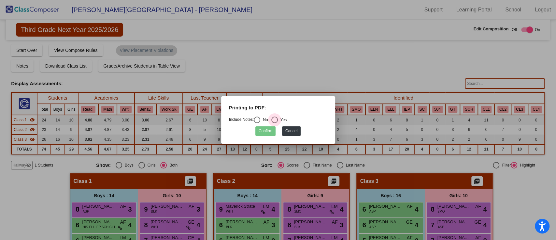
click at [275, 118] on div "Select an option" at bounding box center [274, 119] width 7 height 7
click at [275, 123] on input "Yes" at bounding box center [274, 123] width 0 height 0
radio input "true"
click at [265, 129] on button "Confirm" at bounding box center [265, 130] width 20 height 9
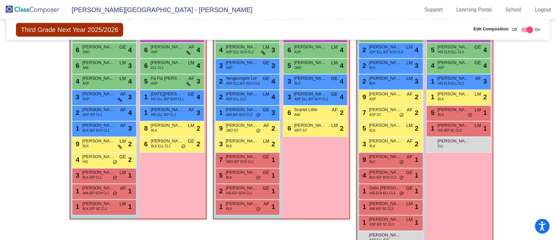
scroll to position [222, 0]
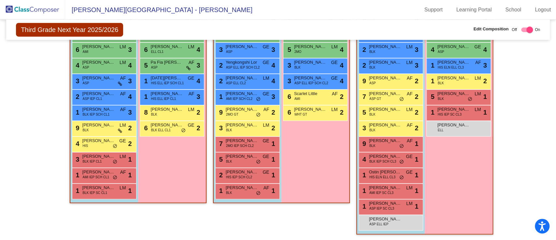
click at [34, 7] on img at bounding box center [32, 9] width 65 height 19
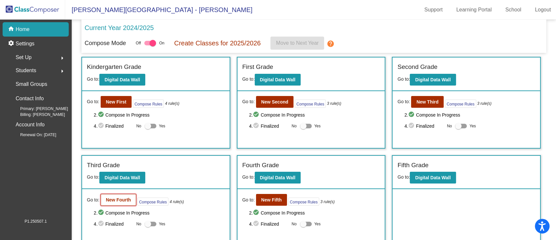
click at [119, 199] on b "New Fourth" at bounding box center [118, 199] width 25 height 5
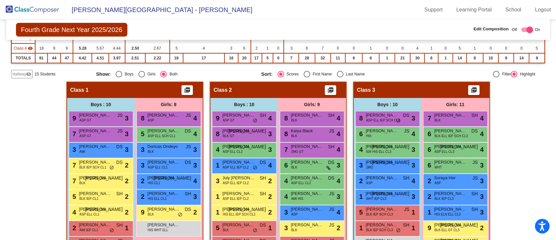
scroll to position [92, 0]
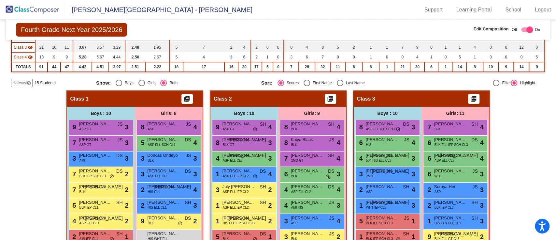
click at [330, 96] on mat-icon "picture_as_pdf" at bounding box center [331, 99] width 8 height 9
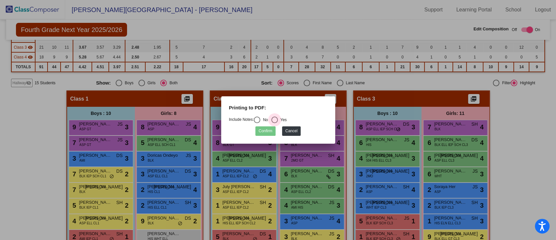
click at [276, 122] on div "Select an option" at bounding box center [274, 119] width 7 height 7
click at [275, 123] on input "Yes" at bounding box center [274, 123] width 0 height 0
radio input "true"
click at [264, 131] on button "Confirm" at bounding box center [265, 130] width 20 height 9
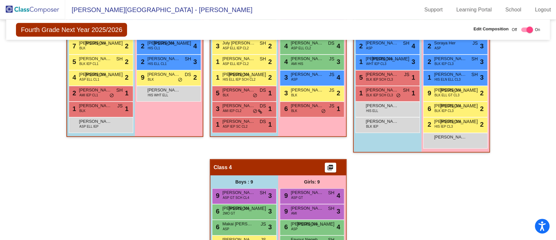
scroll to position [236, 0]
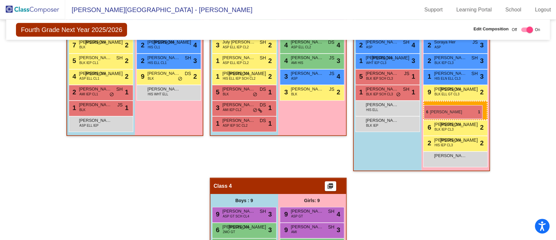
drag, startPoint x: 292, startPoint y: 108, endPoint x: 425, endPoint y: 102, distance: 132.8
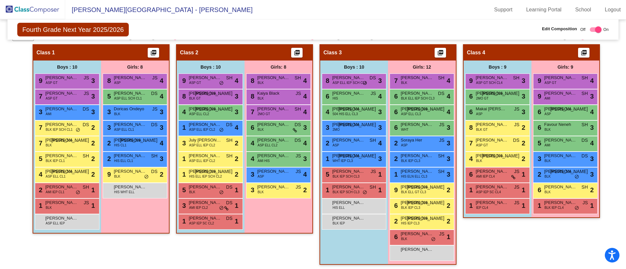
scroll to position [138, 0]
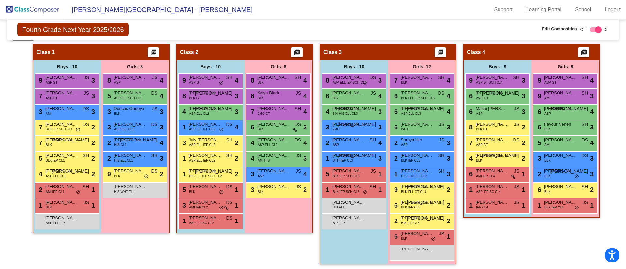
click at [42, 7] on img at bounding box center [32, 9] width 65 height 19
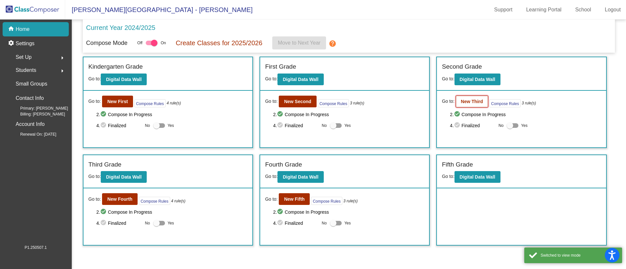
click at [475, 101] on b "New Third" at bounding box center [472, 101] width 22 height 5
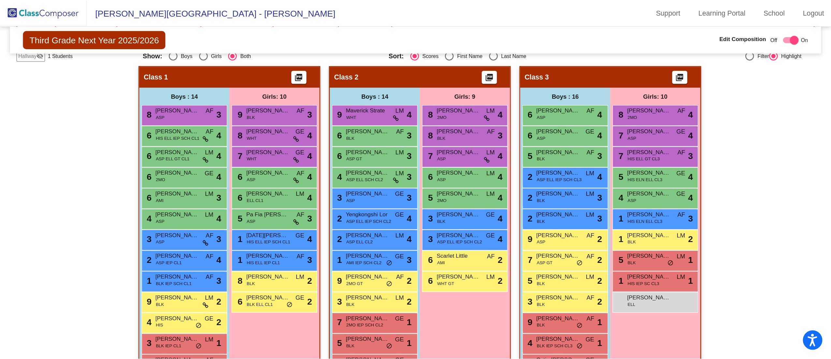
scroll to position [123, 0]
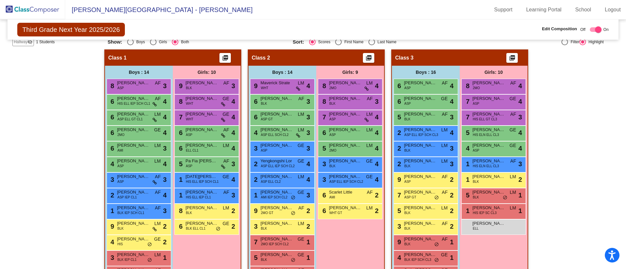
click at [556, 165] on div "Hallway - Hallway Class picture_as_pdf Add Student First Name Last Name Student…" at bounding box center [312, 195] width 601 height 290
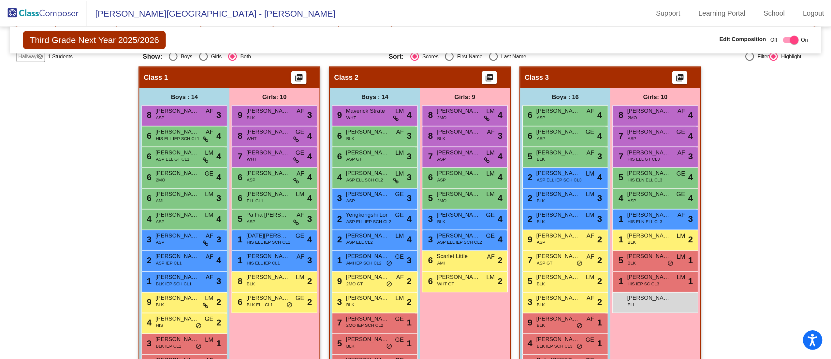
scroll to position [102, 0]
